Goal: Task Accomplishment & Management: Use online tool/utility

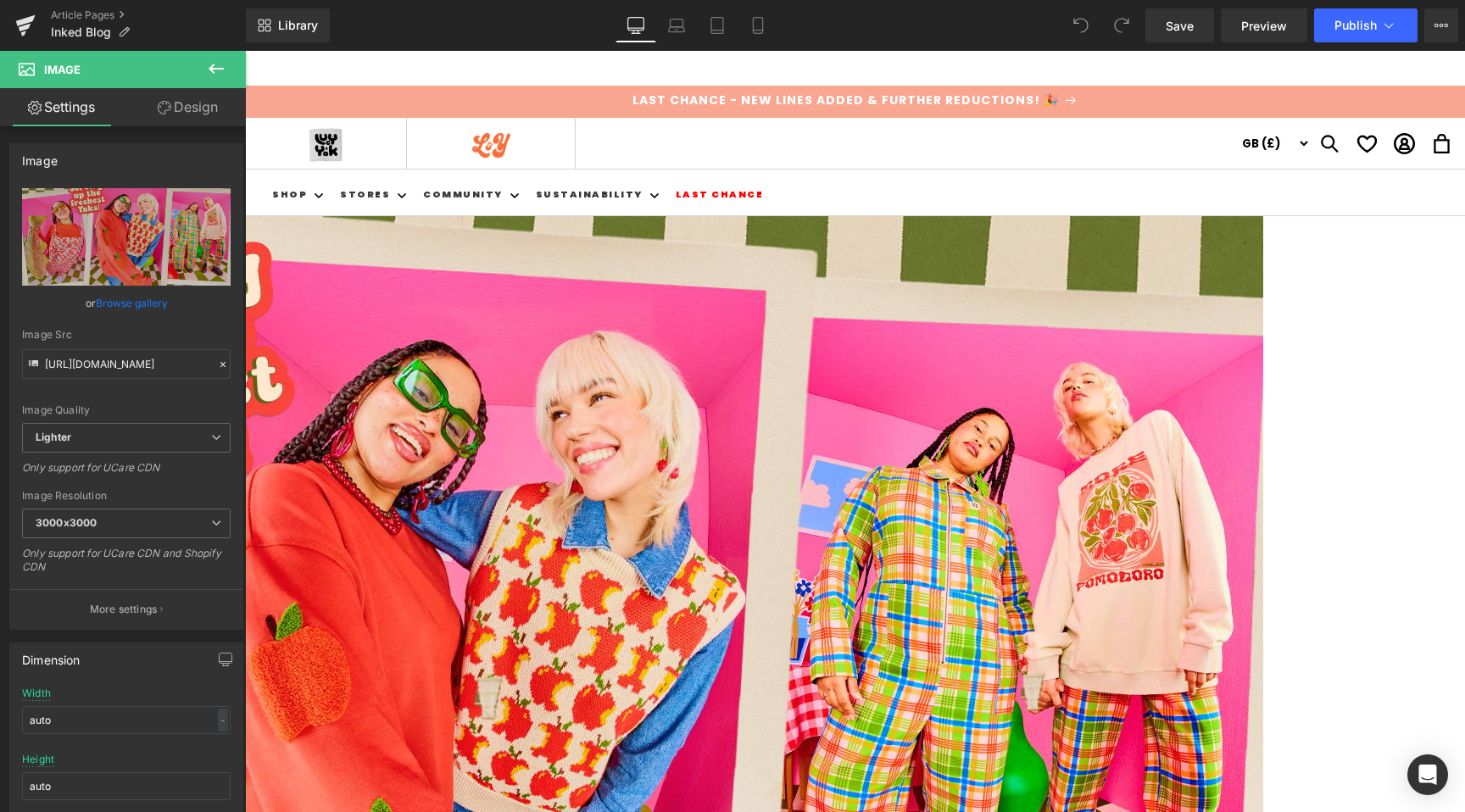
scroll to position [748, 0]
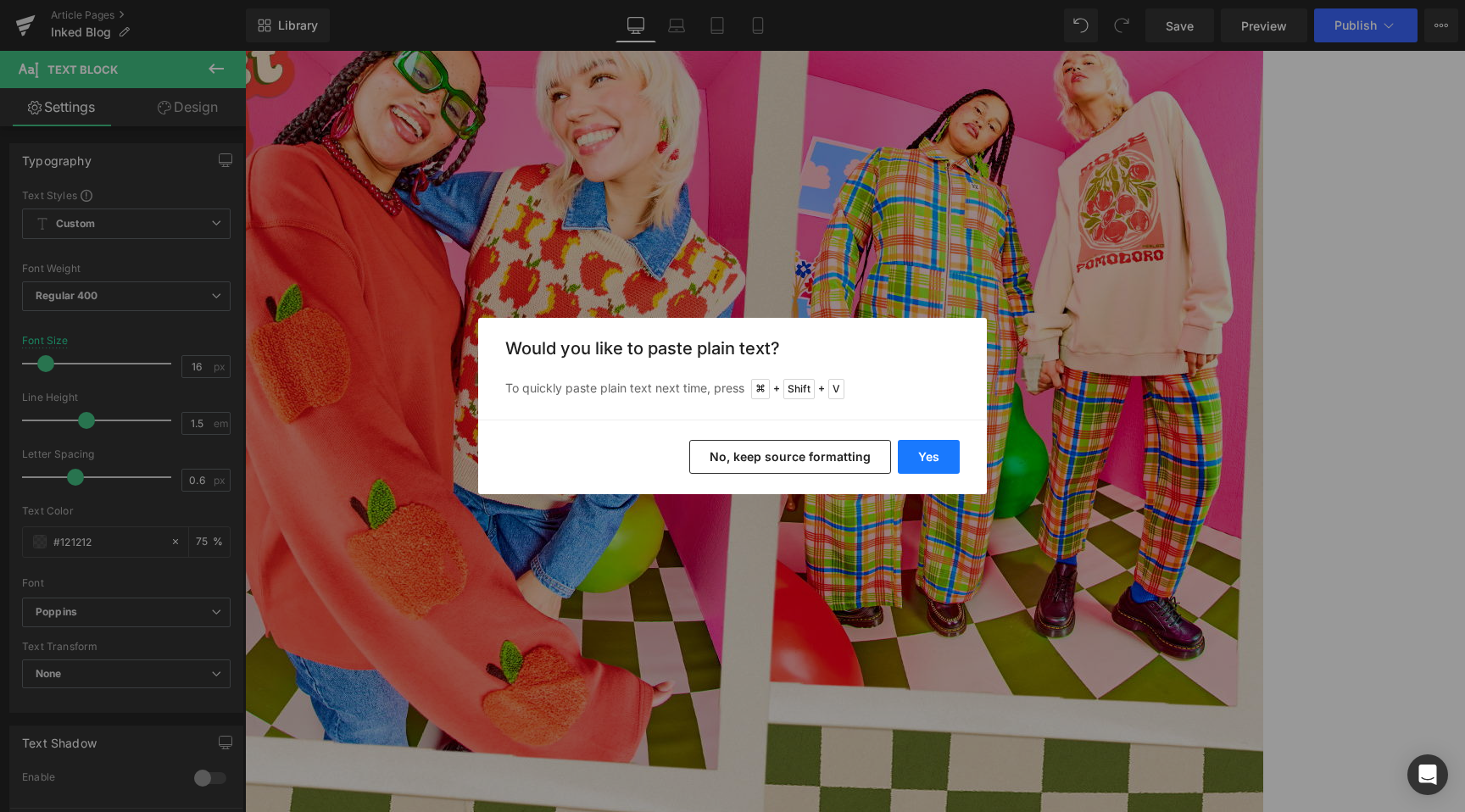
click at [910, 455] on button "Yes" at bounding box center [928, 457] width 62 height 34
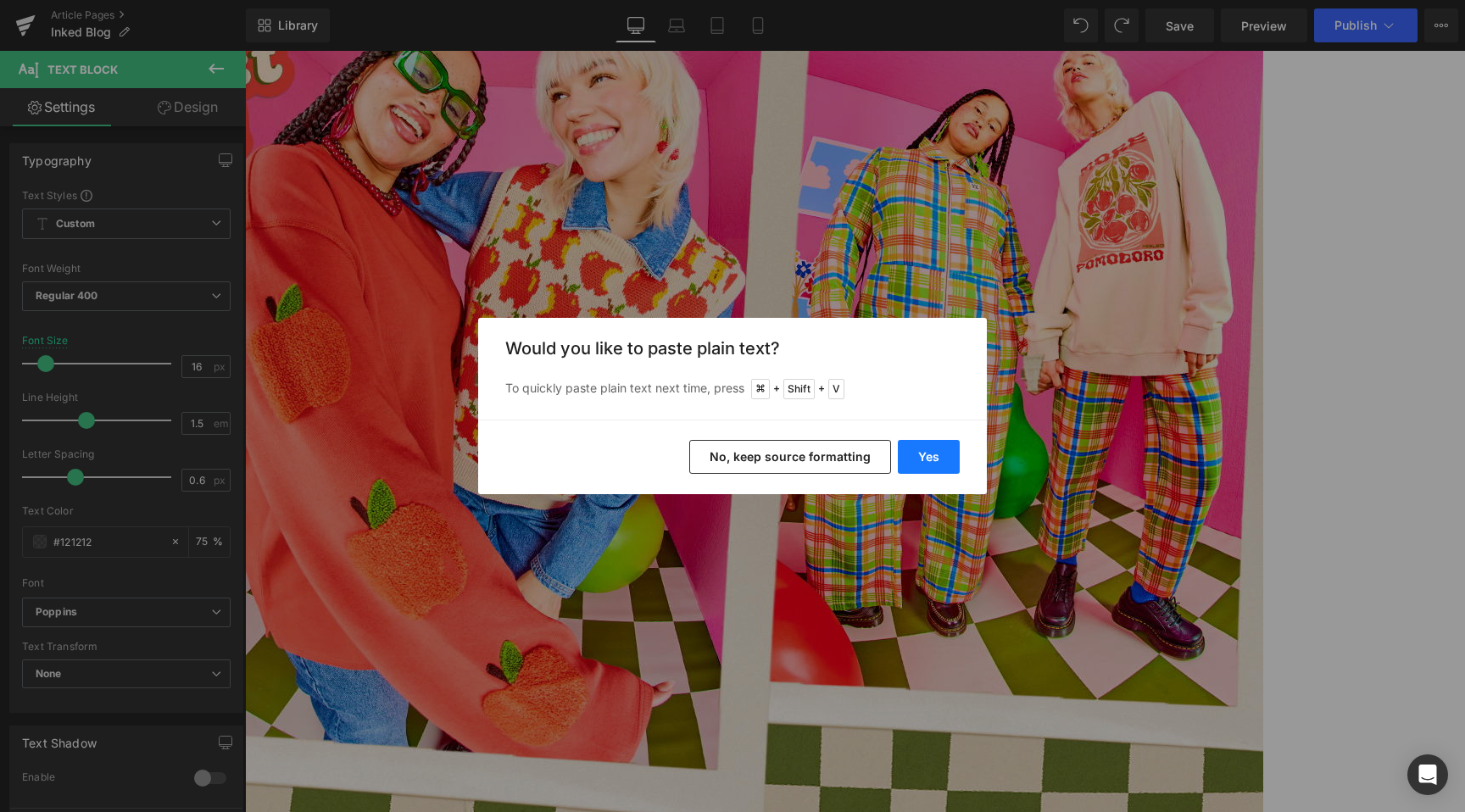
click at [936, 460] on button "Yes" at bounding box center [928, 457] width 62 height 34
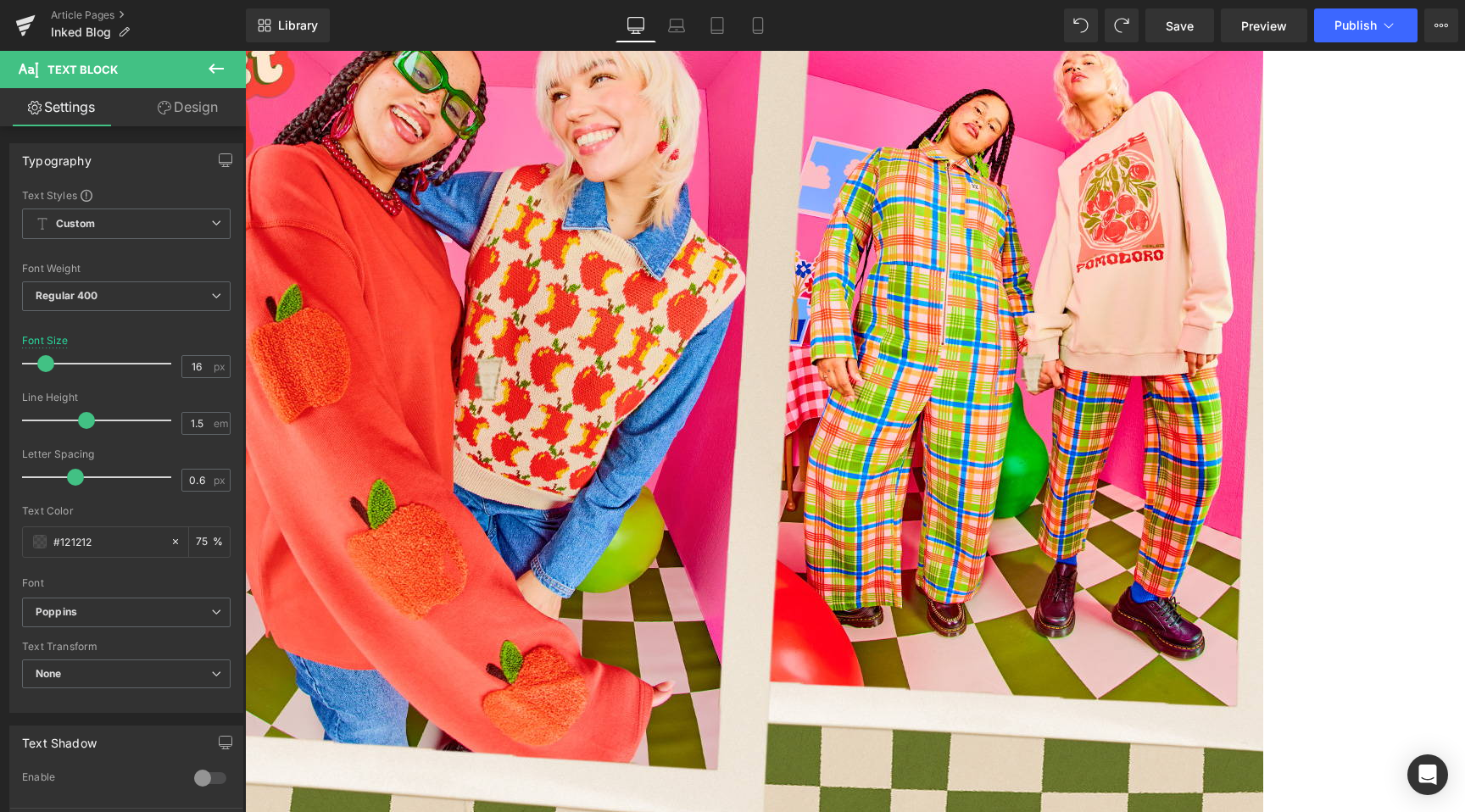
click at [245, 51] on span "Text Block" at bounding box center [245, 51] width 0 height 0
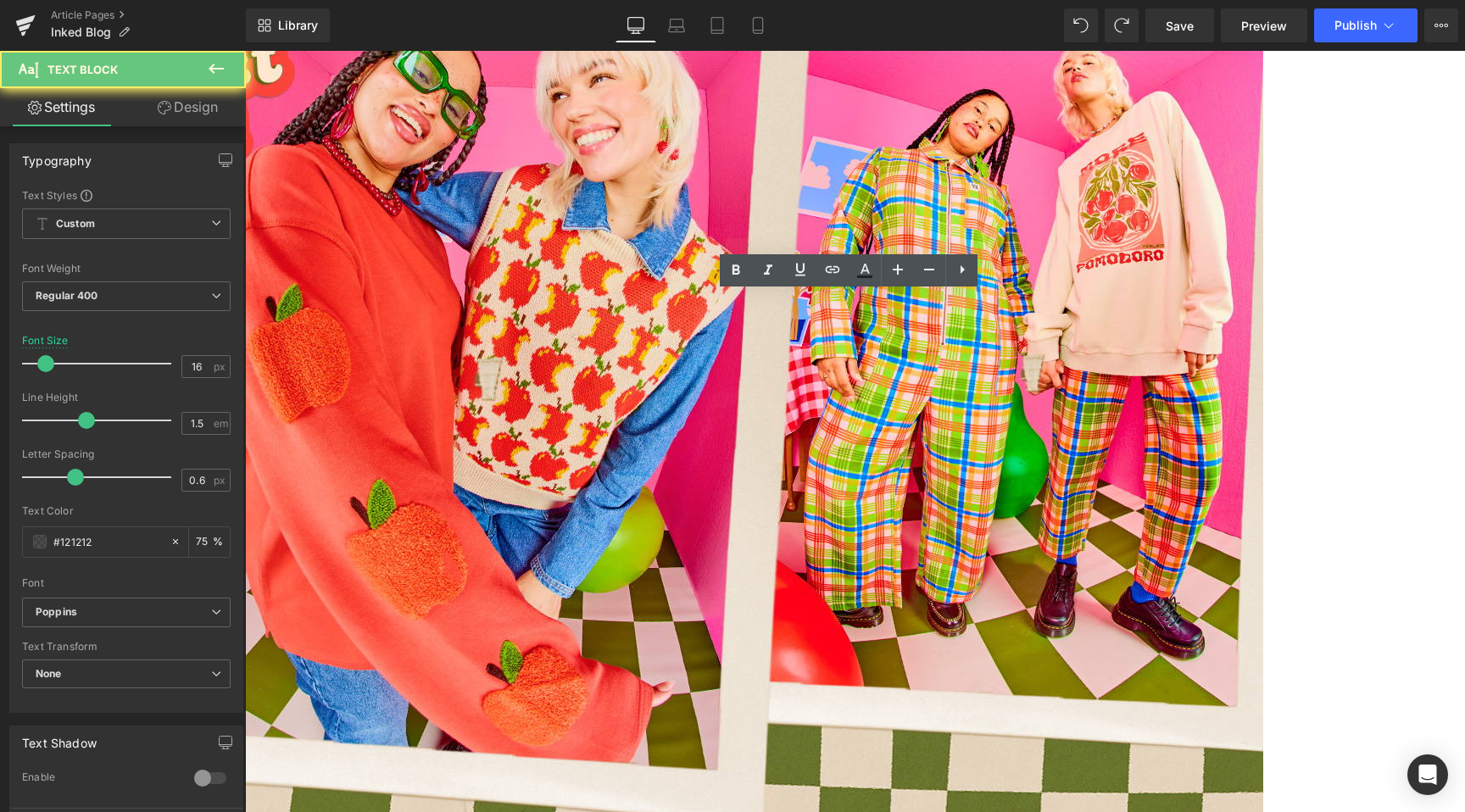
drag, startPoint x: 1142, startPoint y: 368, endPoint x: 326, endPoint y: 296, distance: 819.2
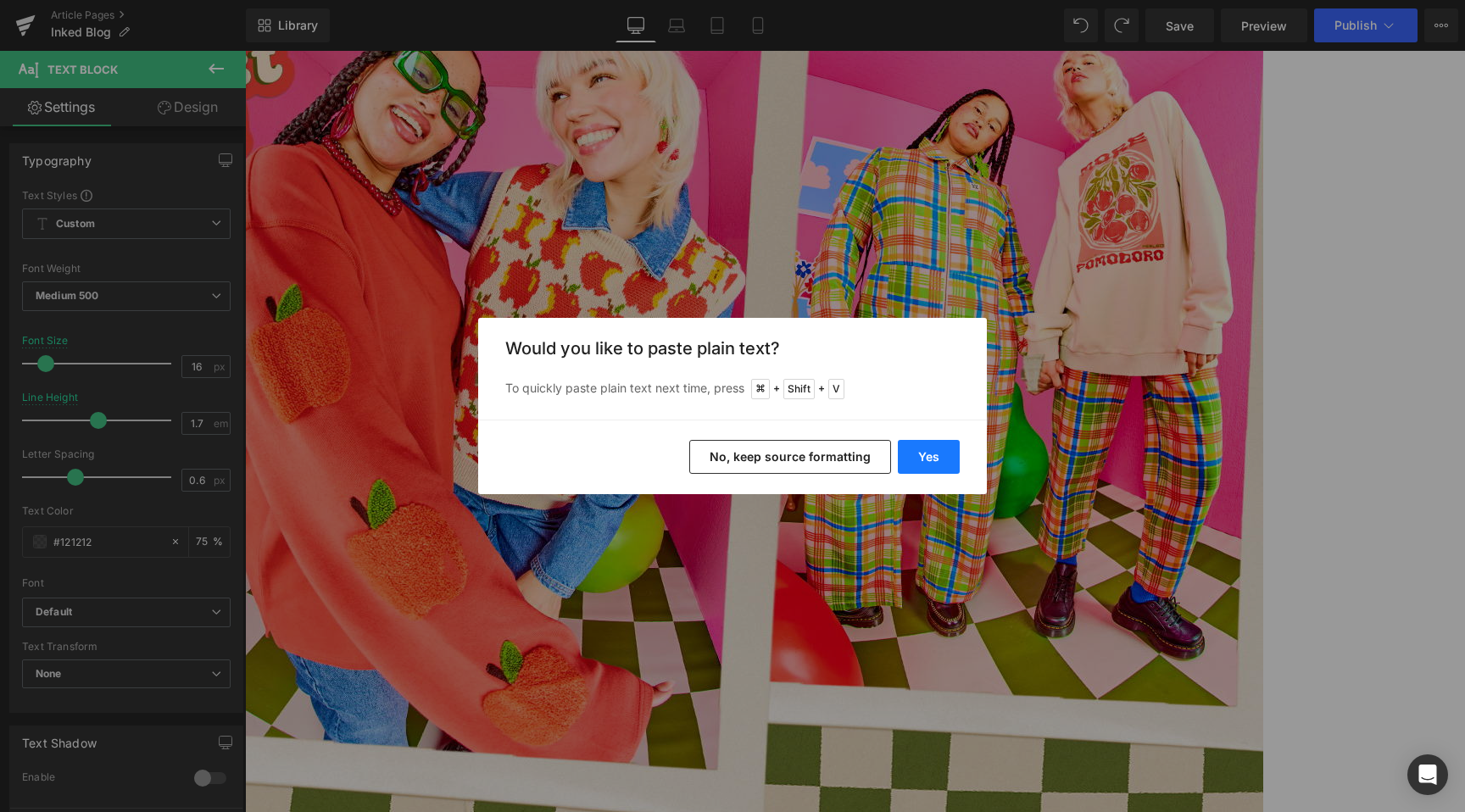
click at [927, 456] on button "Yes" at bounding box center [928, 457] width 62 height 34
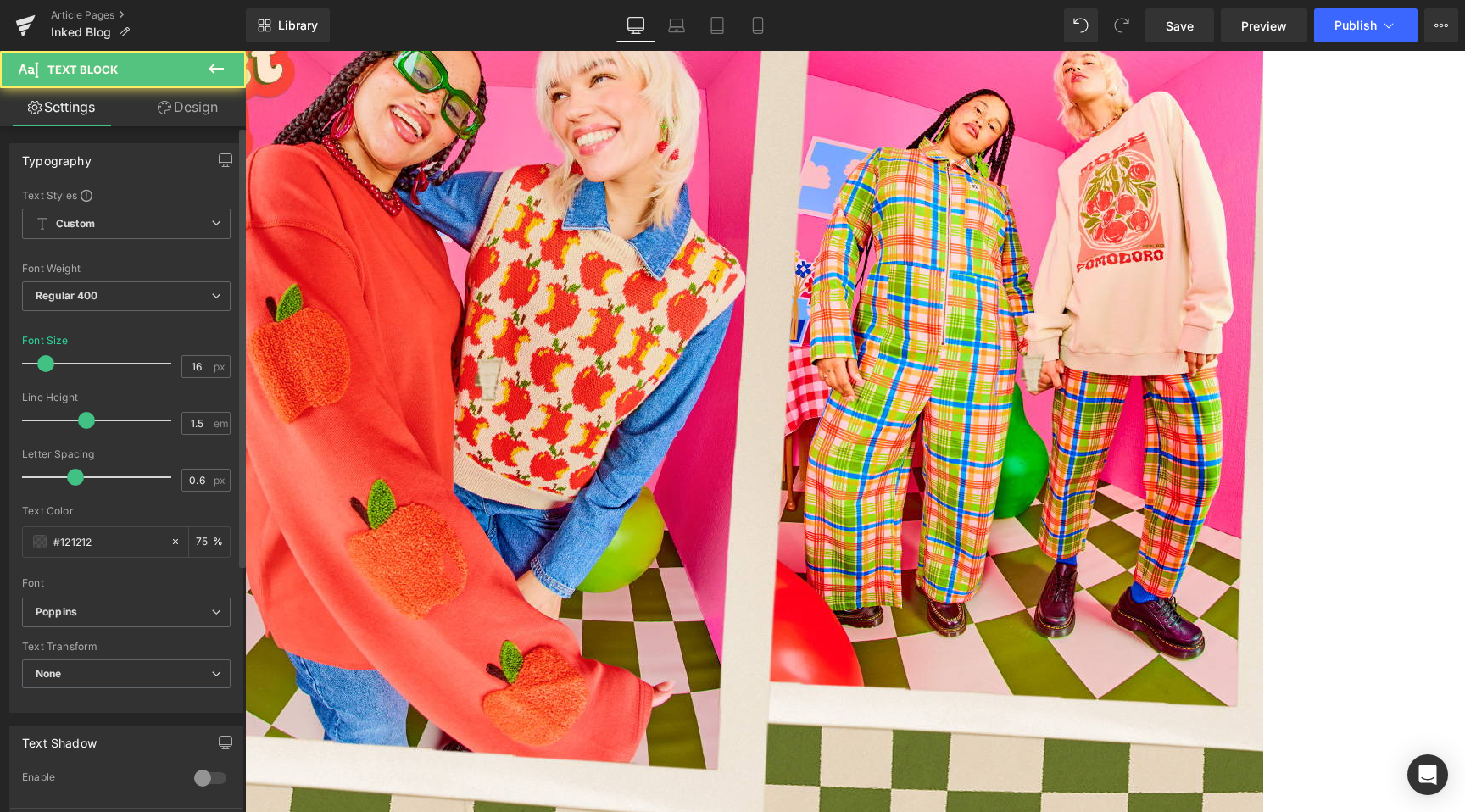
drag, startPoint x: 173, startPoint y: 516, endPoint x: 189, endPoint y: 518, distance: 16.1
click at [174, 515] on div "Text Color" at bounding box center [126, 511] width 208 height 12
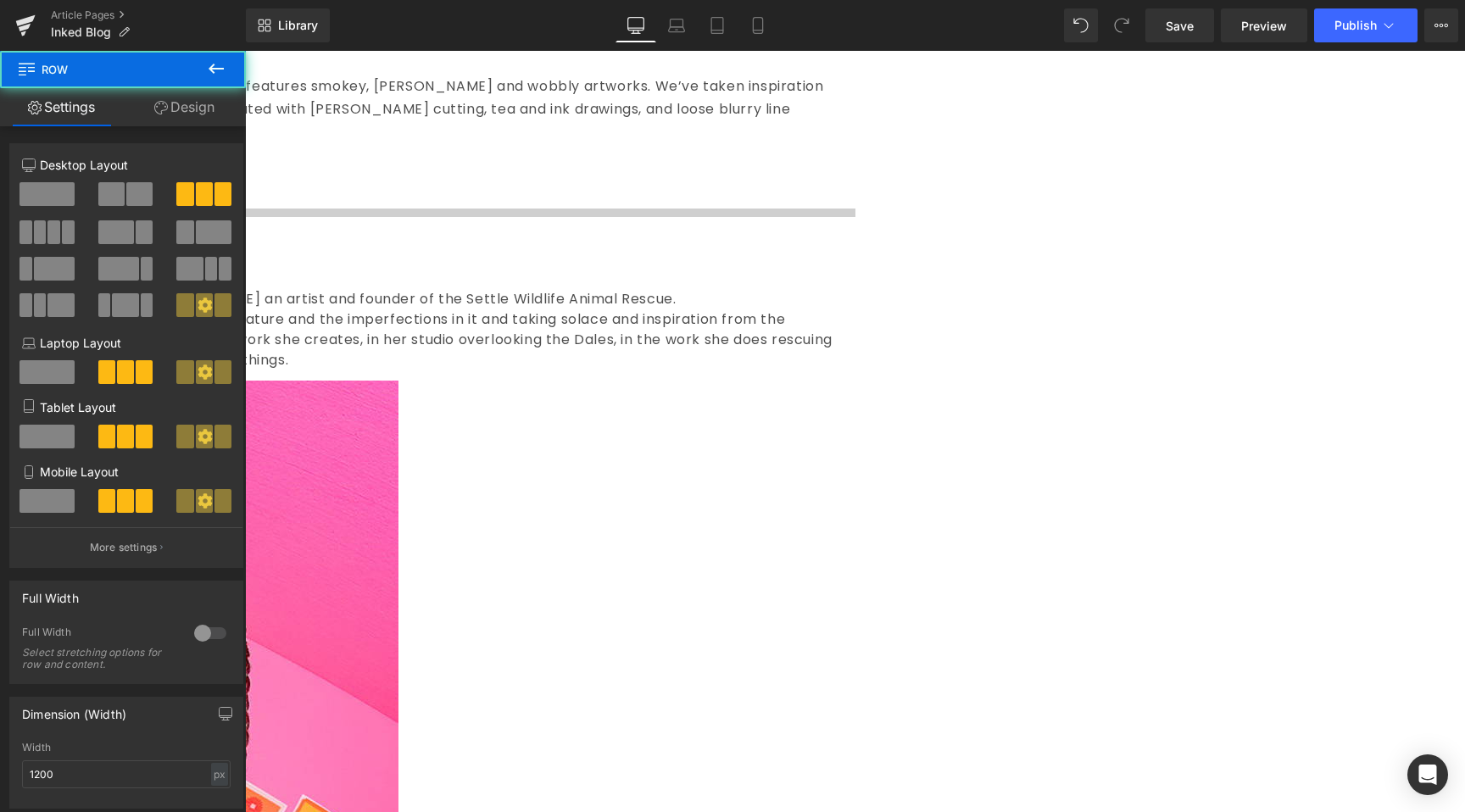
scroll to position [1842, 0]
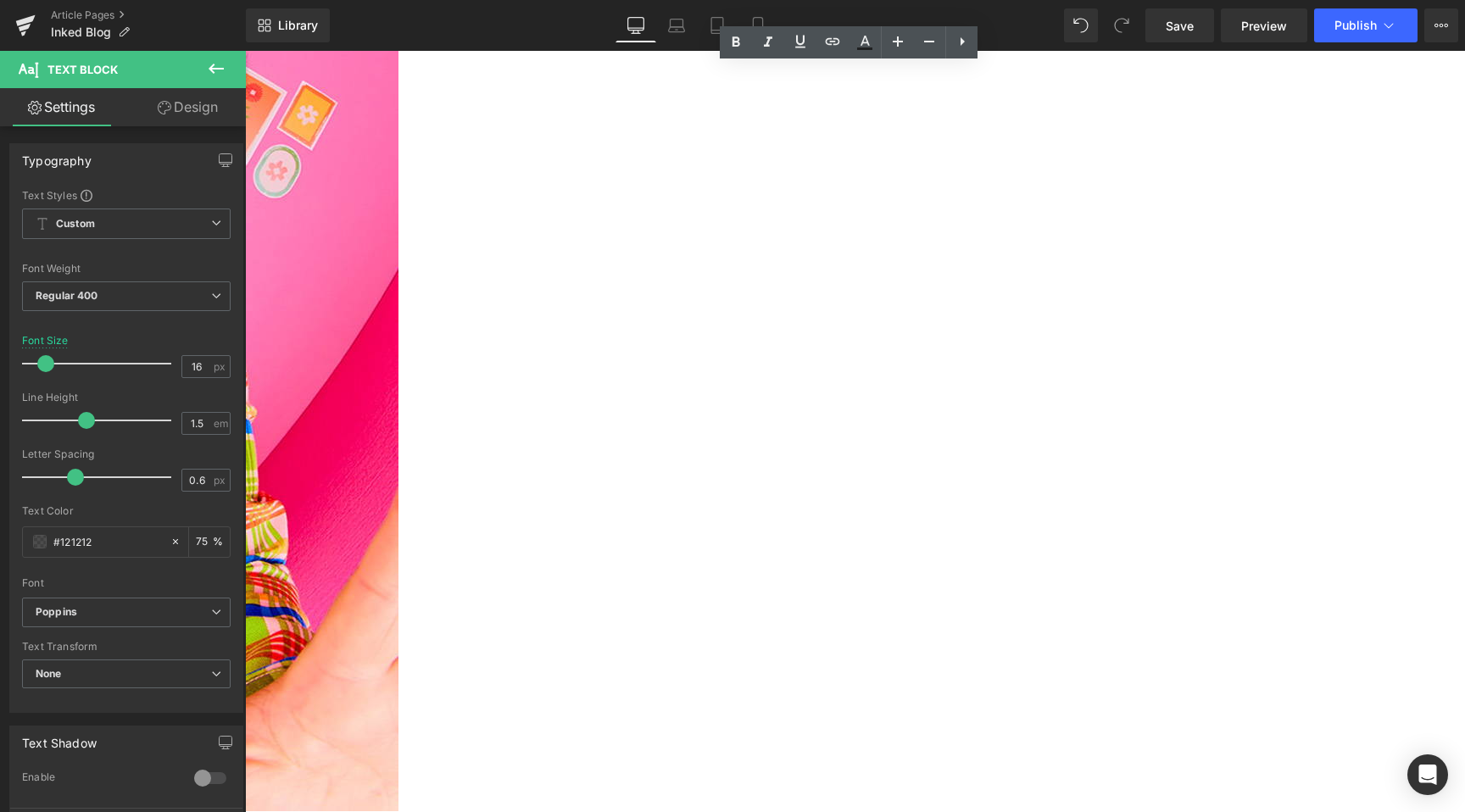
scroll to position [2278, 0]
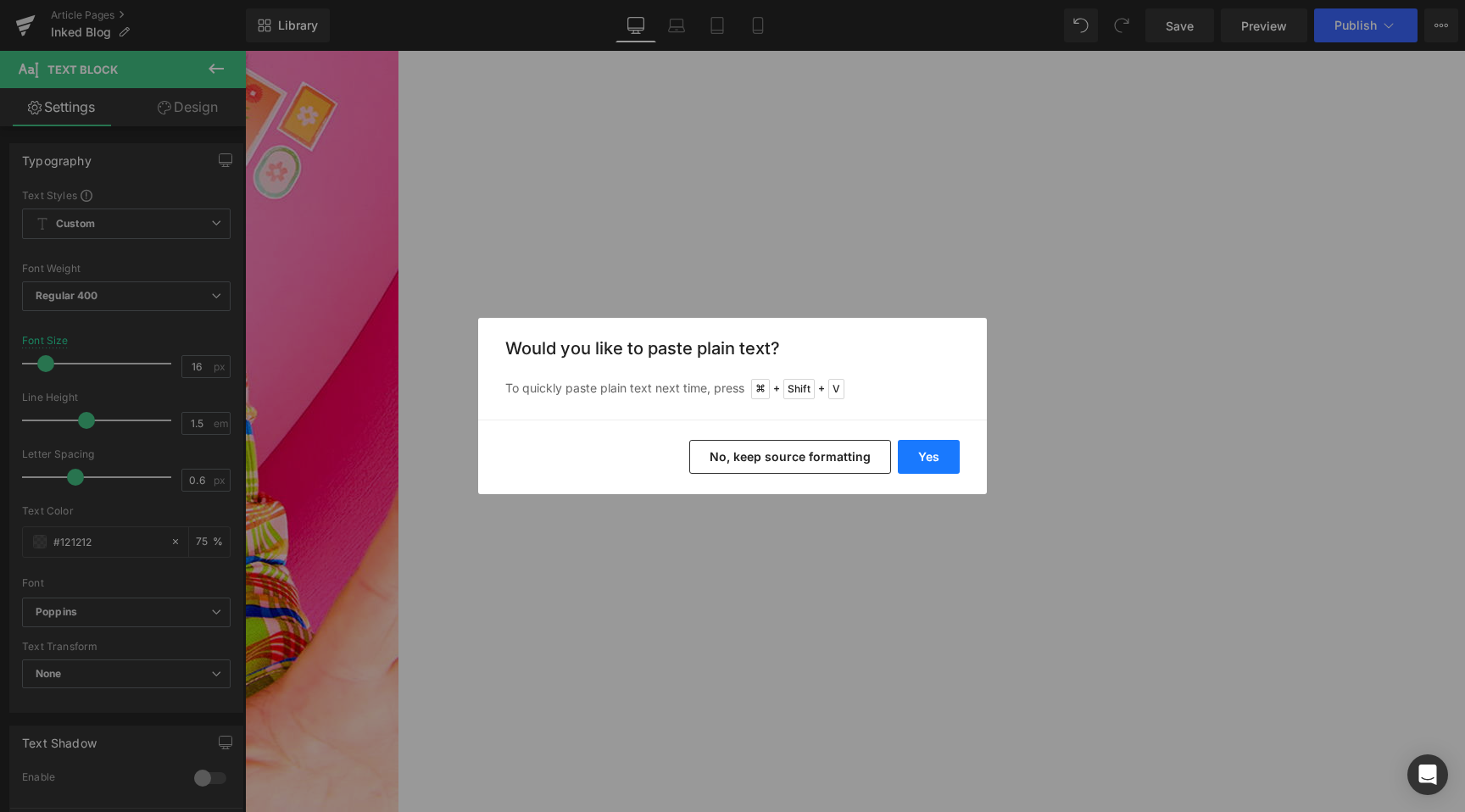
click at [931, 450] on button "Yes" at bounding box center [928, 457] width 62 height 34
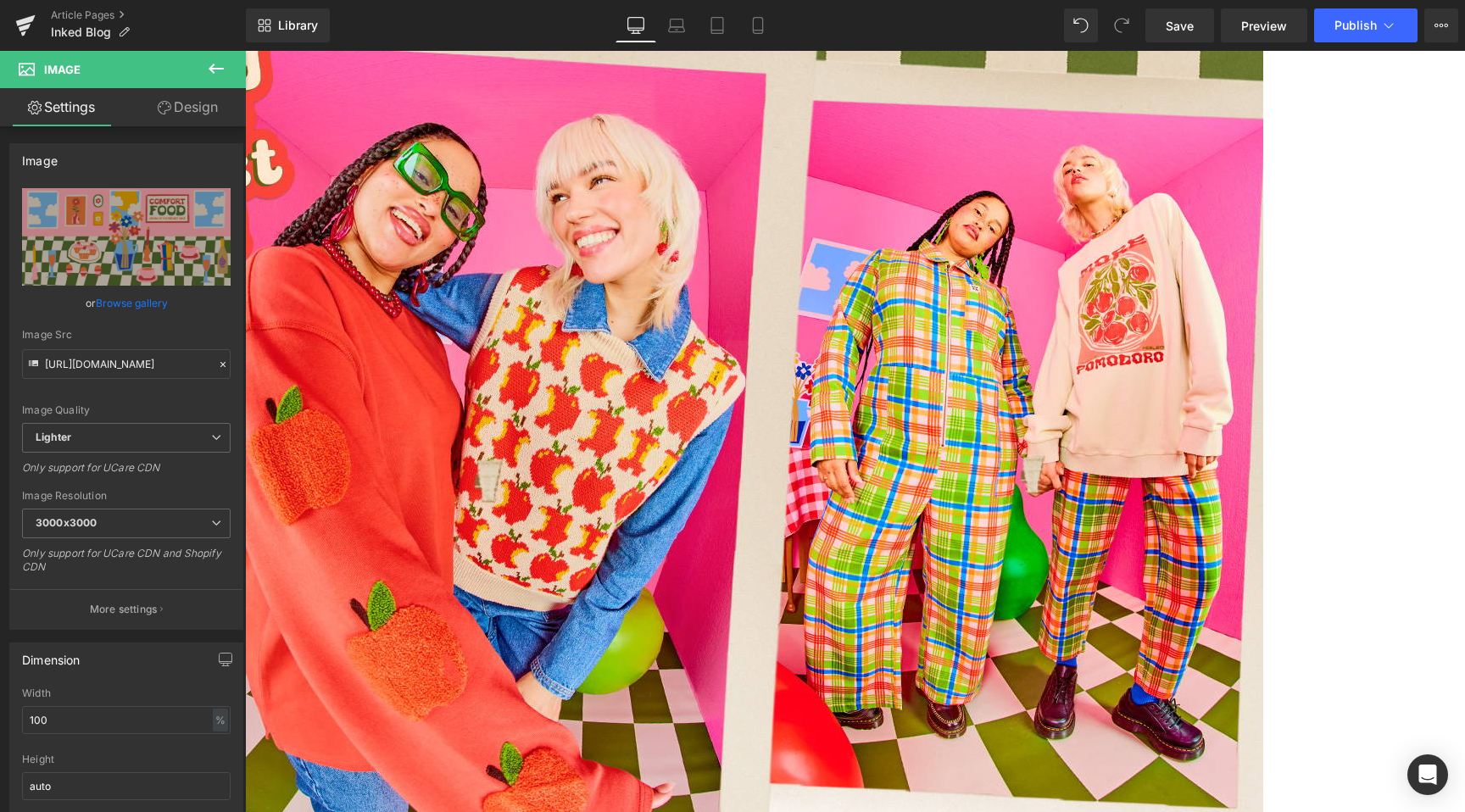
scroll to position [249, 0]
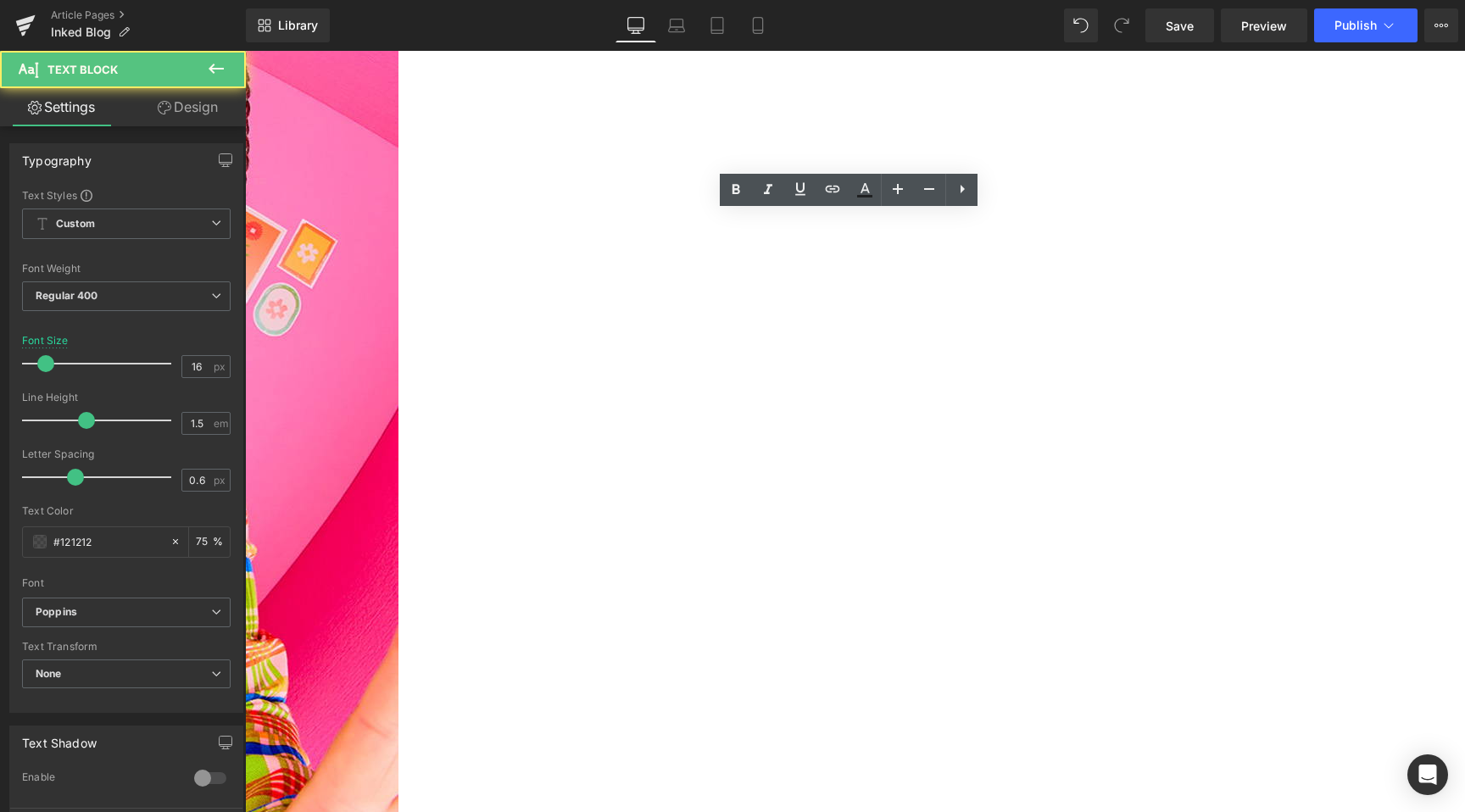
scroll to position [1849, 0]
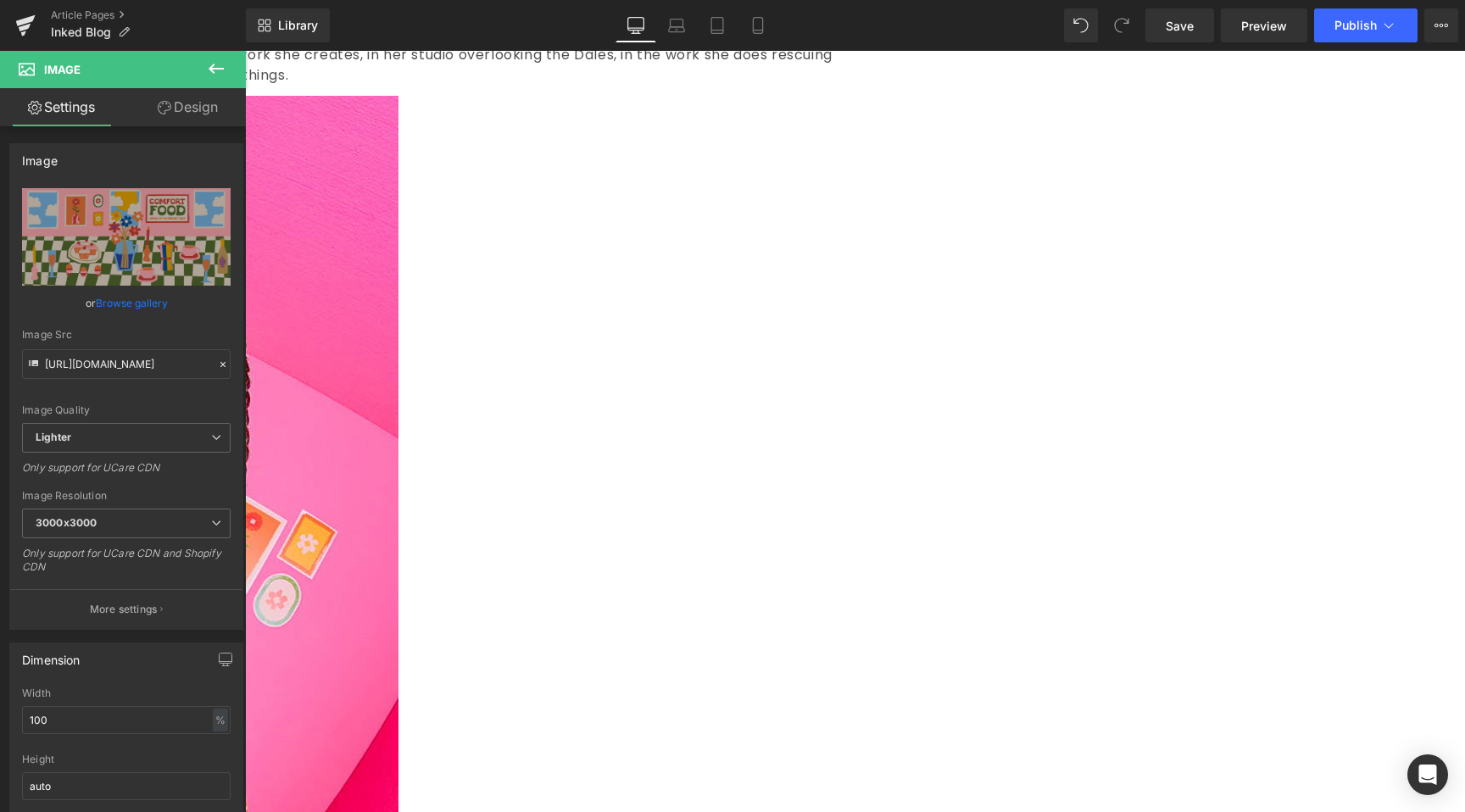
click at [245, 51] on icon at bounding box center [245, 51] width 0 height 0
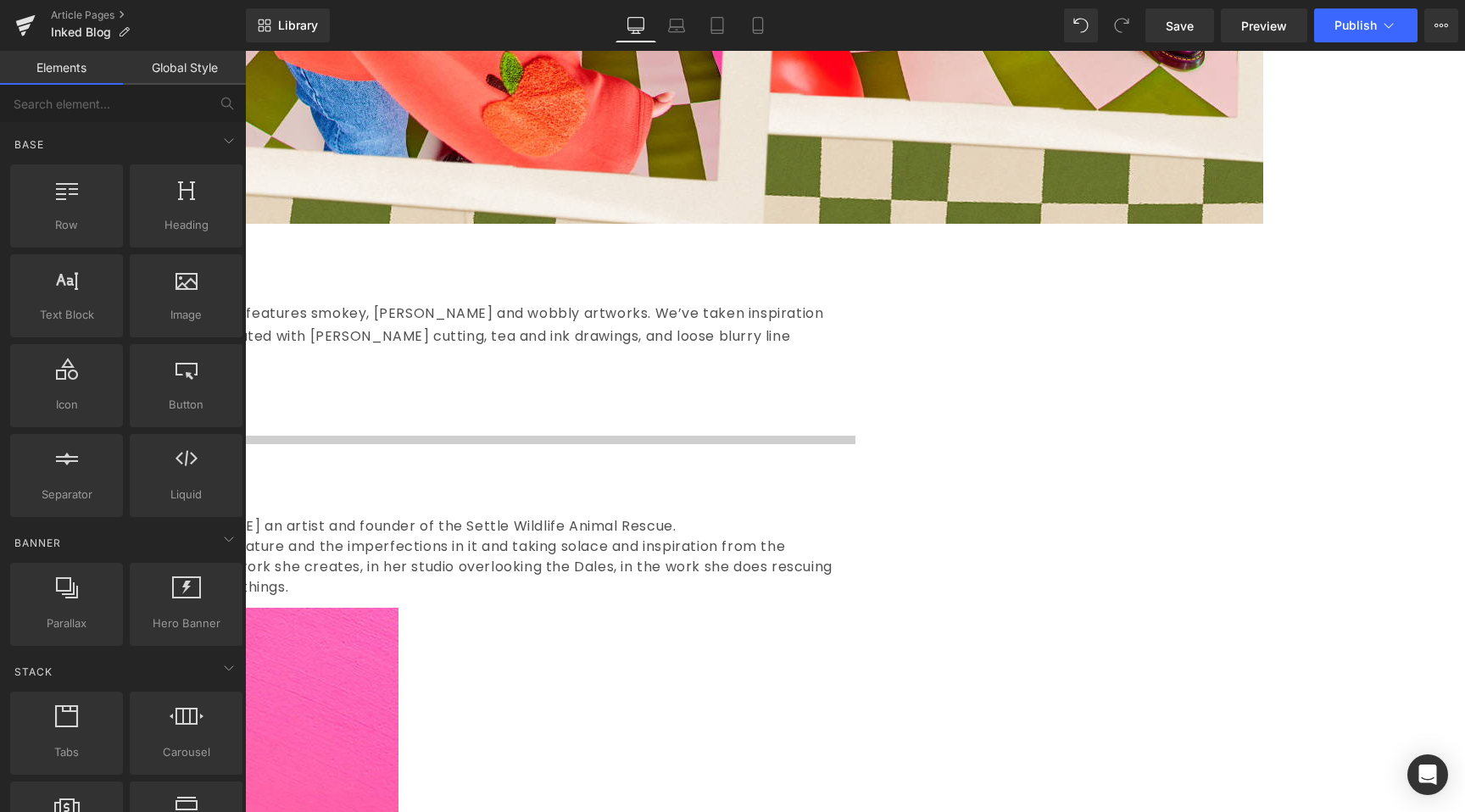
scroll to position [1055, 0]
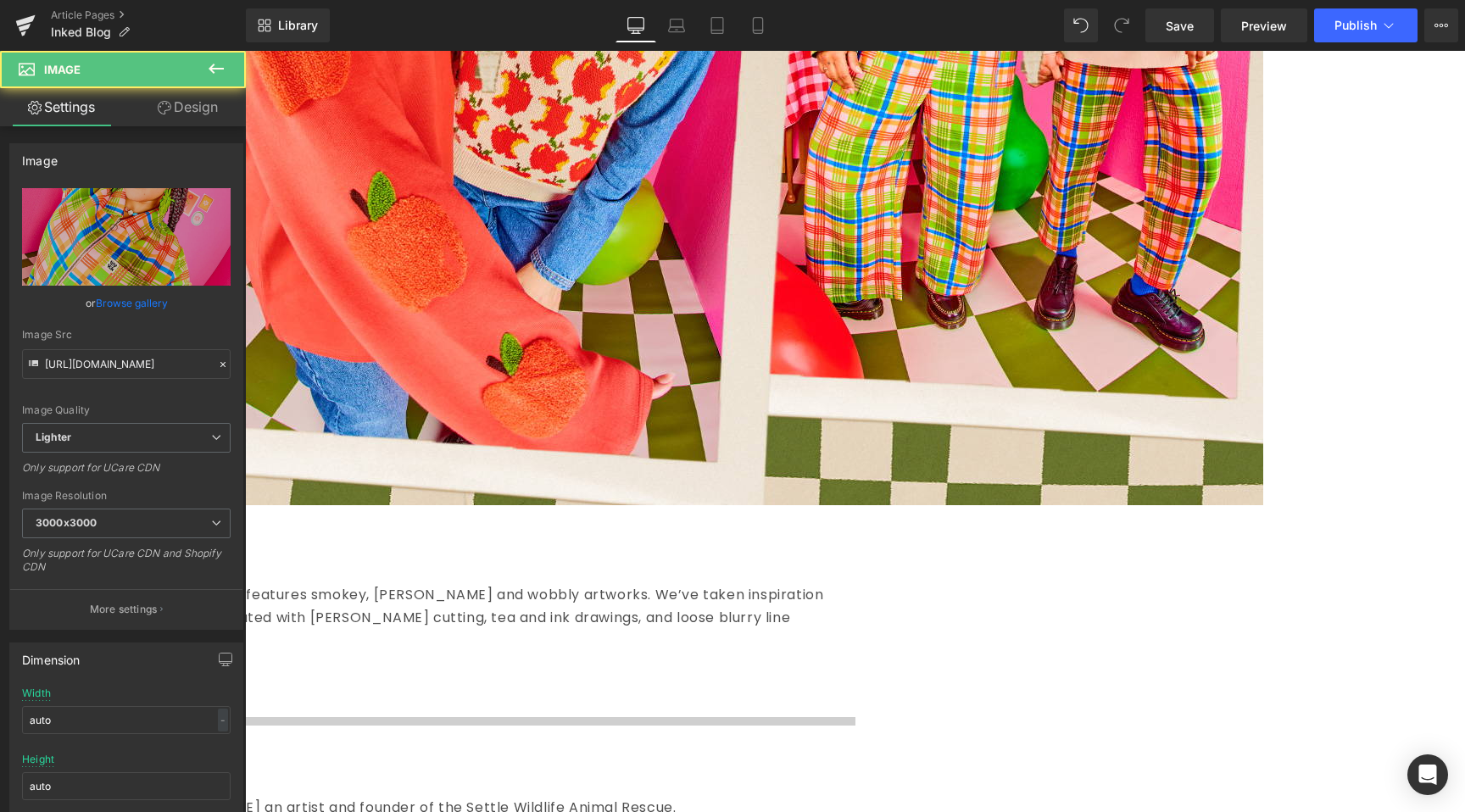
click at [245, 51] on link at bounding box center [245, 51] width 0 height 0
click at [245, 51] on icon at bounding box center [245, 51] width 0 height 0
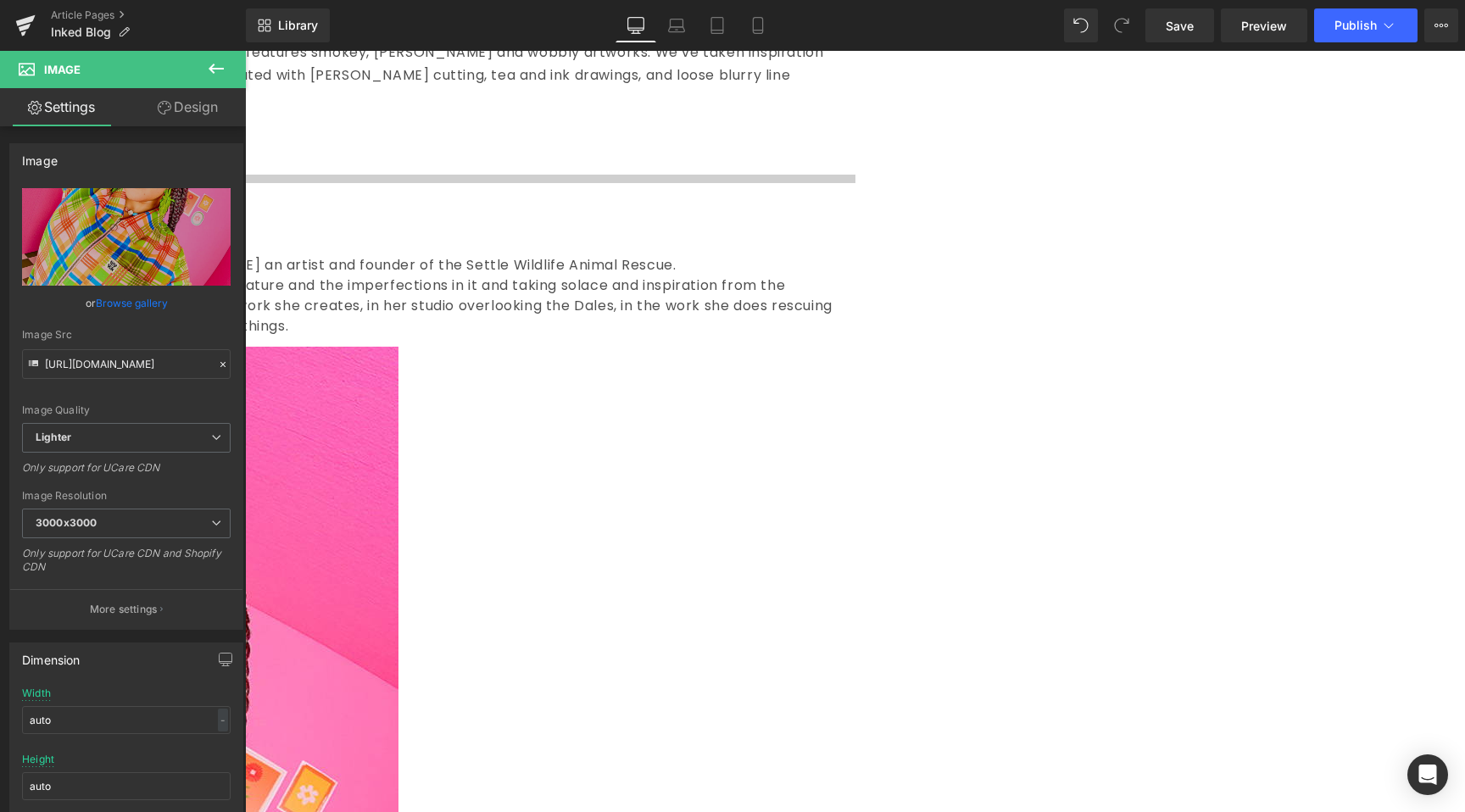
scroll to position [1603, 0]
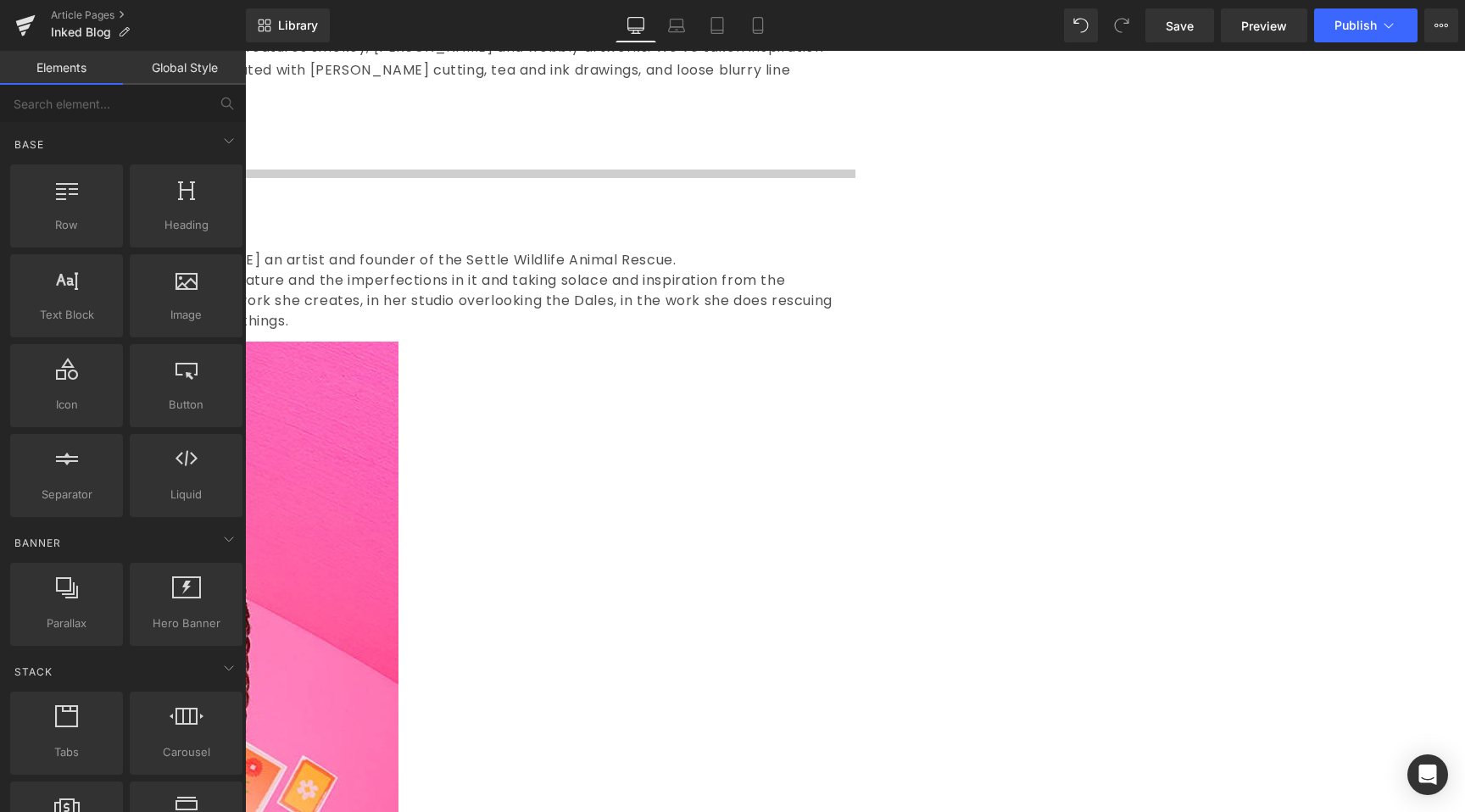
scroll to position [1620, 0]
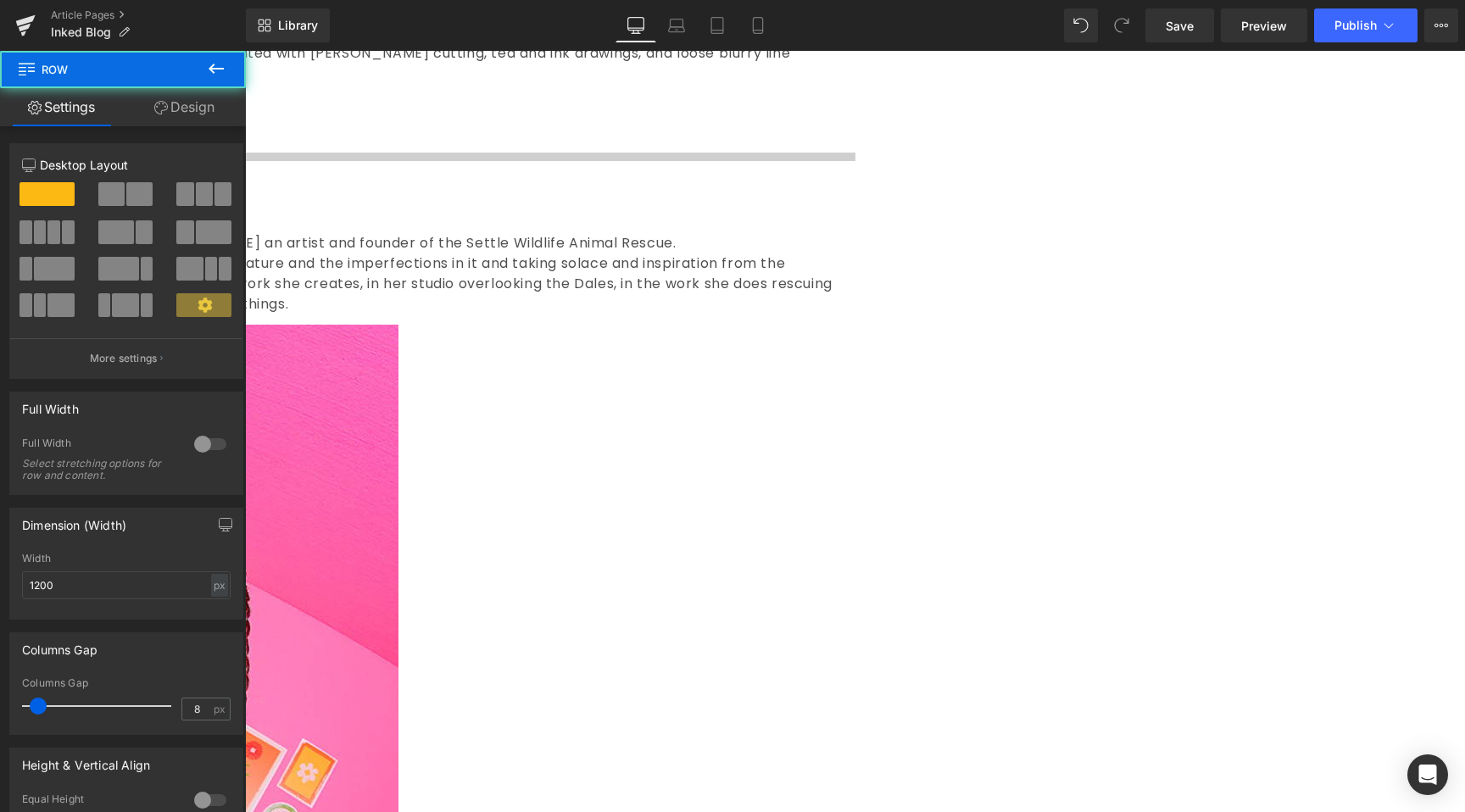
click at [245, 51] on icon at bounding box center [245, 51] width 0 height 0
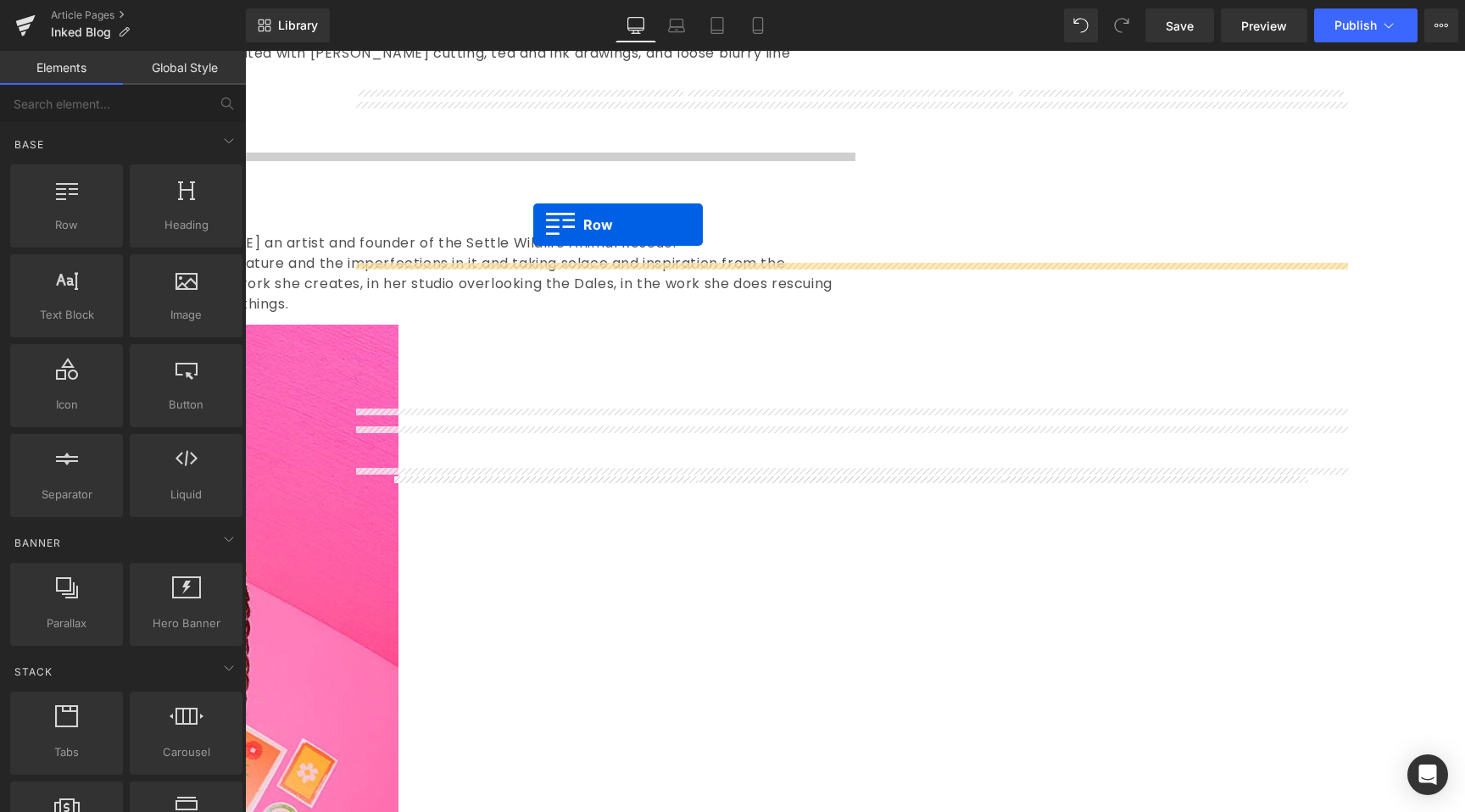
drag, startPoint x: 368, startPoint y: 117, endPoint x: 531, endPoint y: 231, distance: 198.9
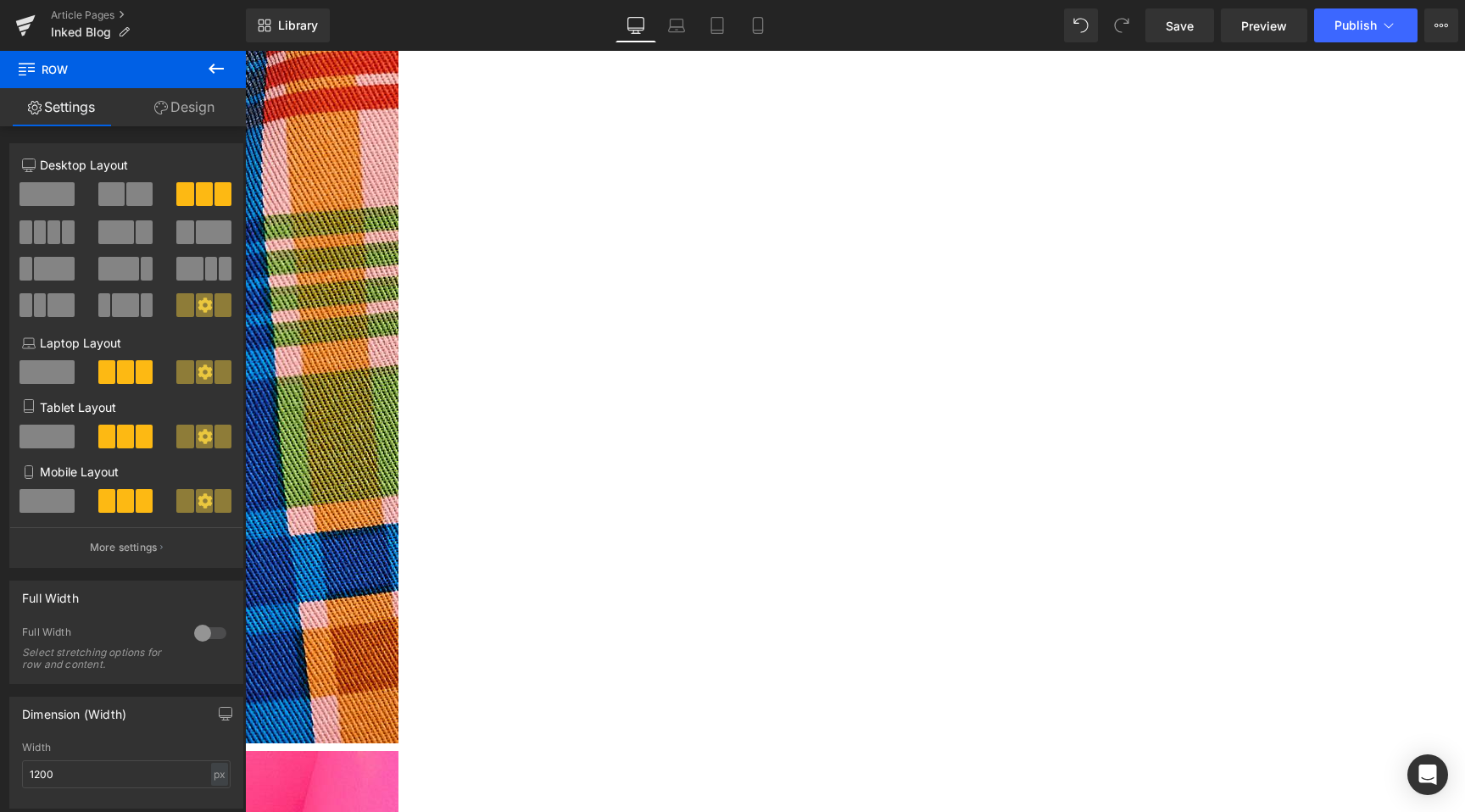
scroll to position [3502, 0]
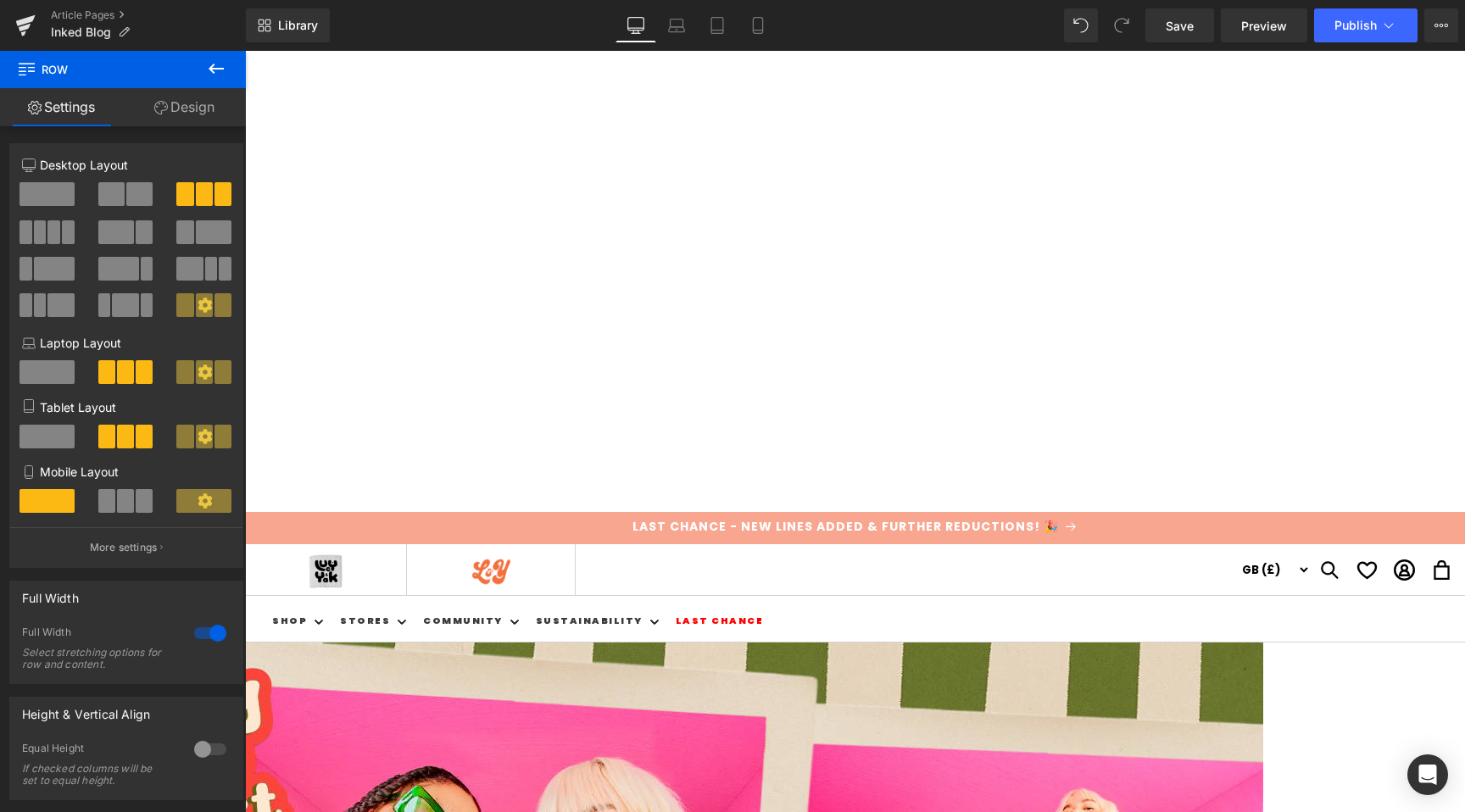
scroll to position [0, 0]
